Goal: Find specific page/section: Find specific page/section

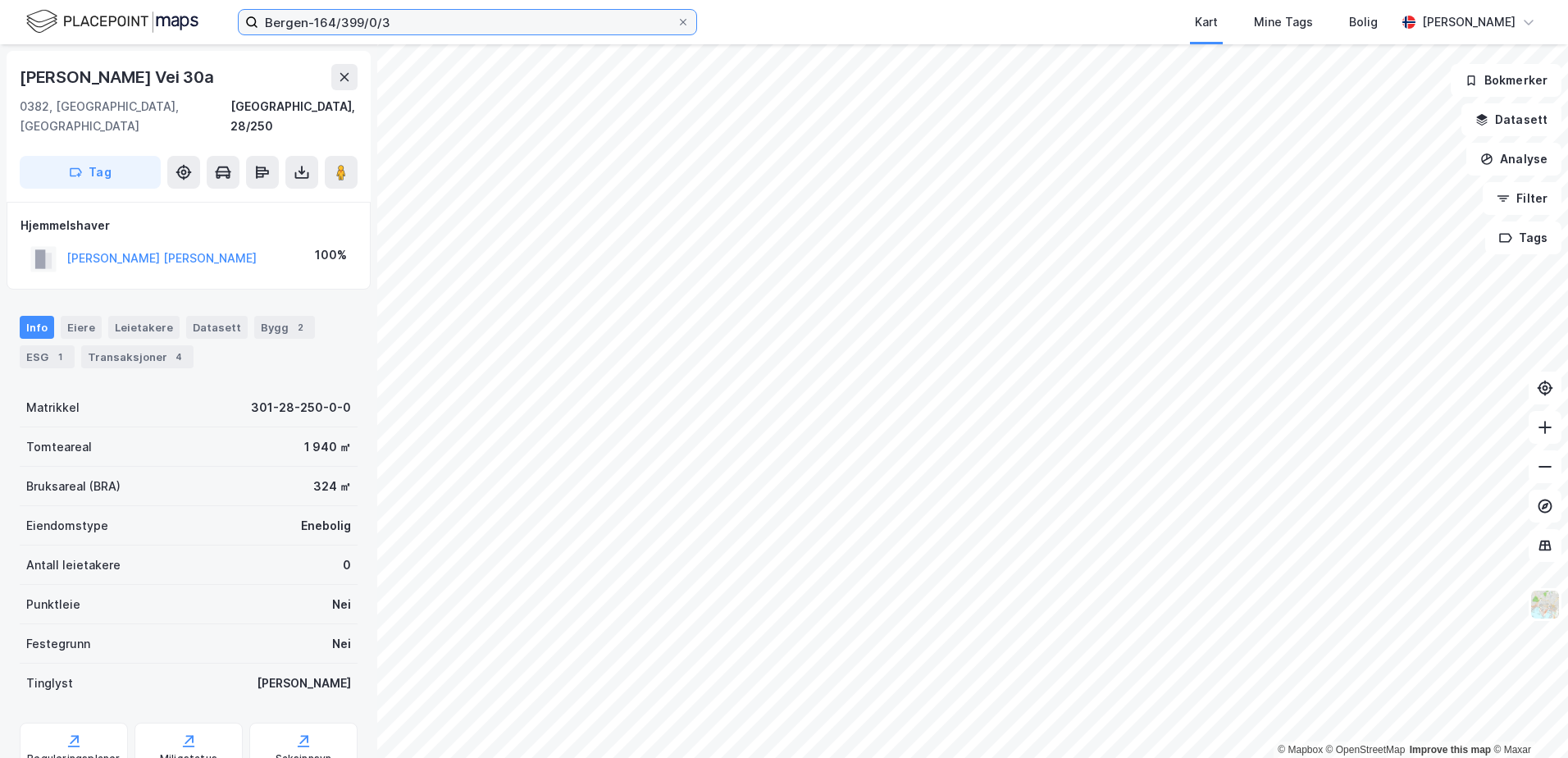
click at [329, 26] on input "Bergen-164/399/0/3" at bounding box center [467, 22] width 418 height 25
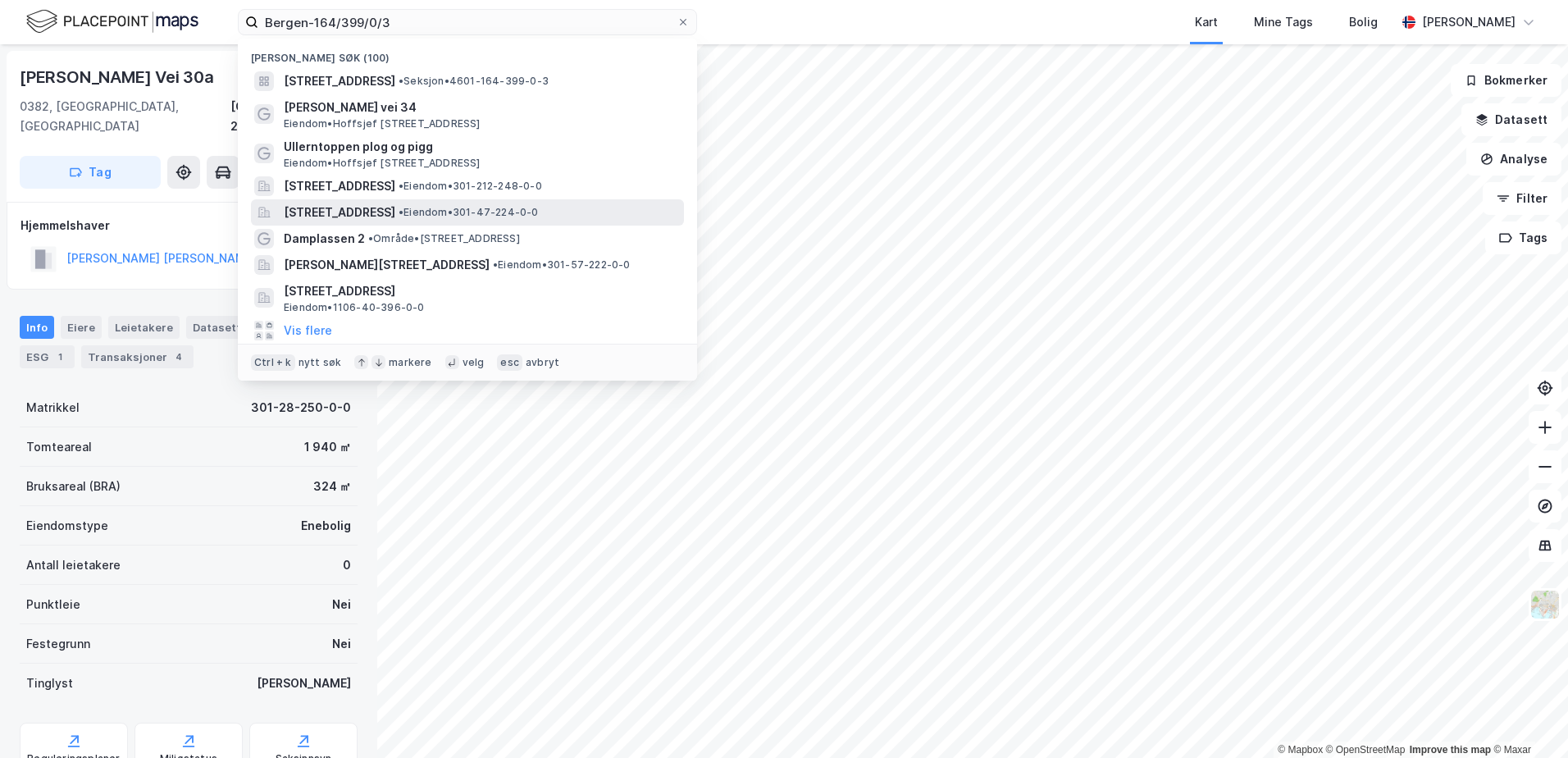
click at [376, 218] on span "[STREET_ADDRESS]" at bounding box center [340, 212] width 111 height 20
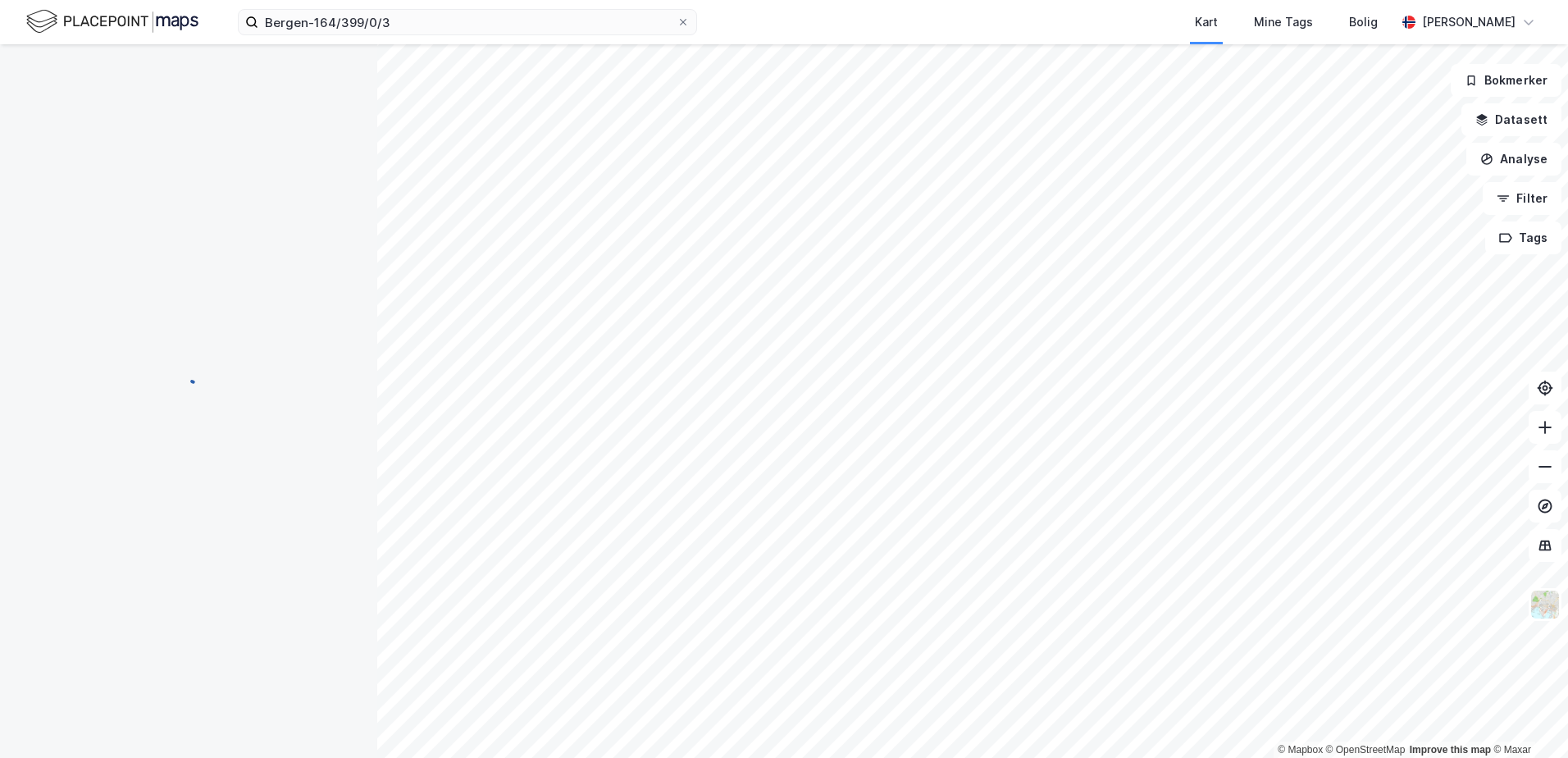
scroll to position [1, 0]
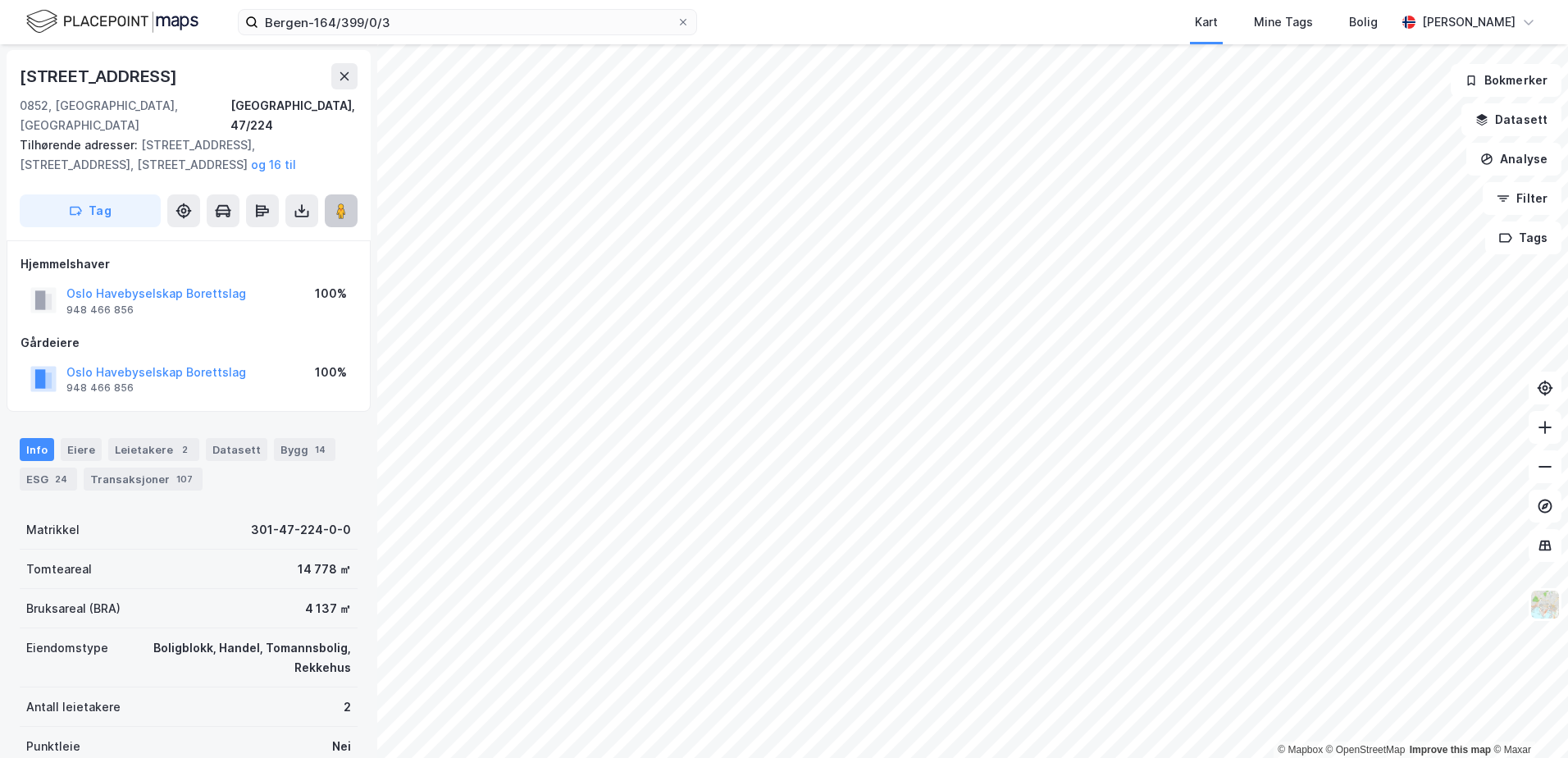
click at [351, 194] on button at bounding box center [341, 211] width 33 height 33
